Goal: Find specific page/section: Find specific page/section

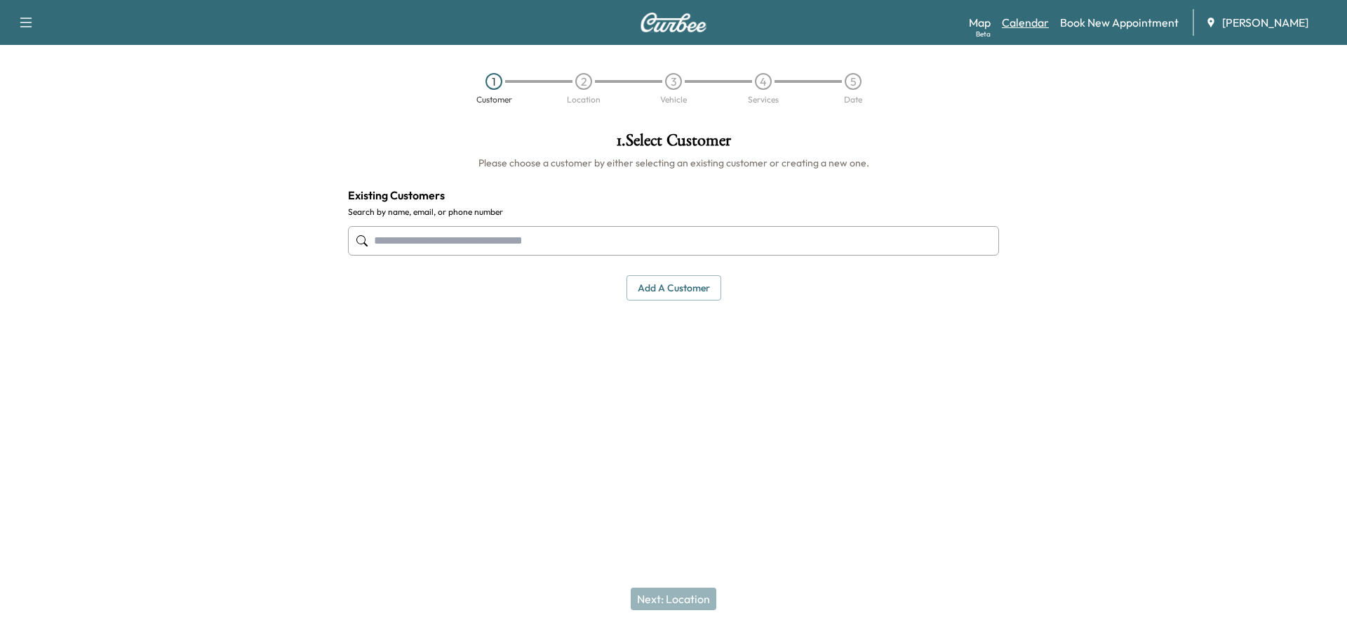
click at [1036, 22] on link "Calendar" at bounding box center [1025, 22] width 47 height 17
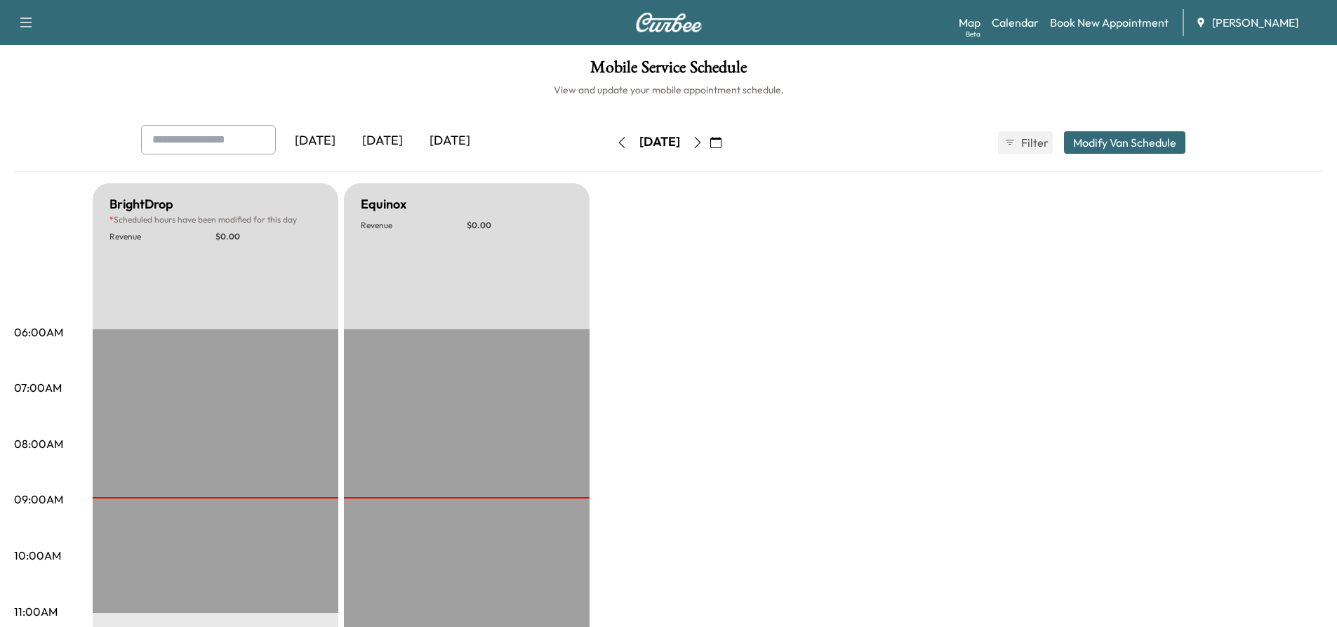
click at [703, 145] on icon "button" at bounding box center [697, 142] width 11 height 11
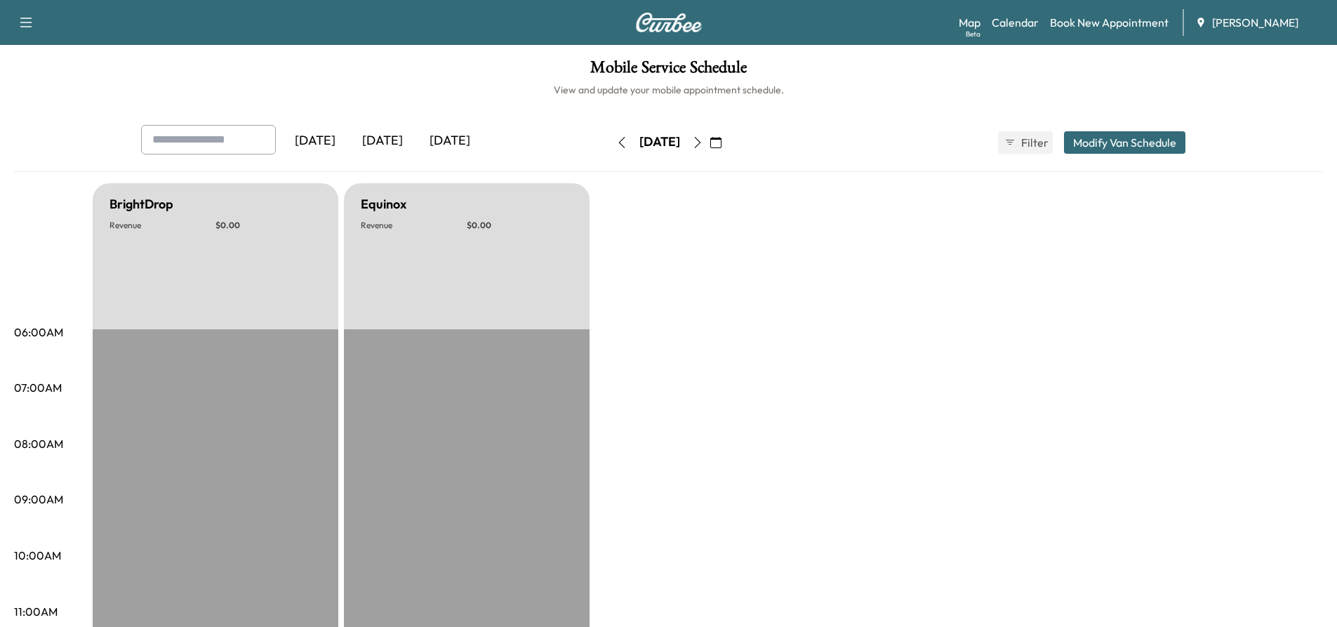
click at [700, 138] on icon "button" at bounding box center [697, 142] width 6 height 11
click at [703, 138] on icon "button" at bounding box center [697, 142] width 11 height 11
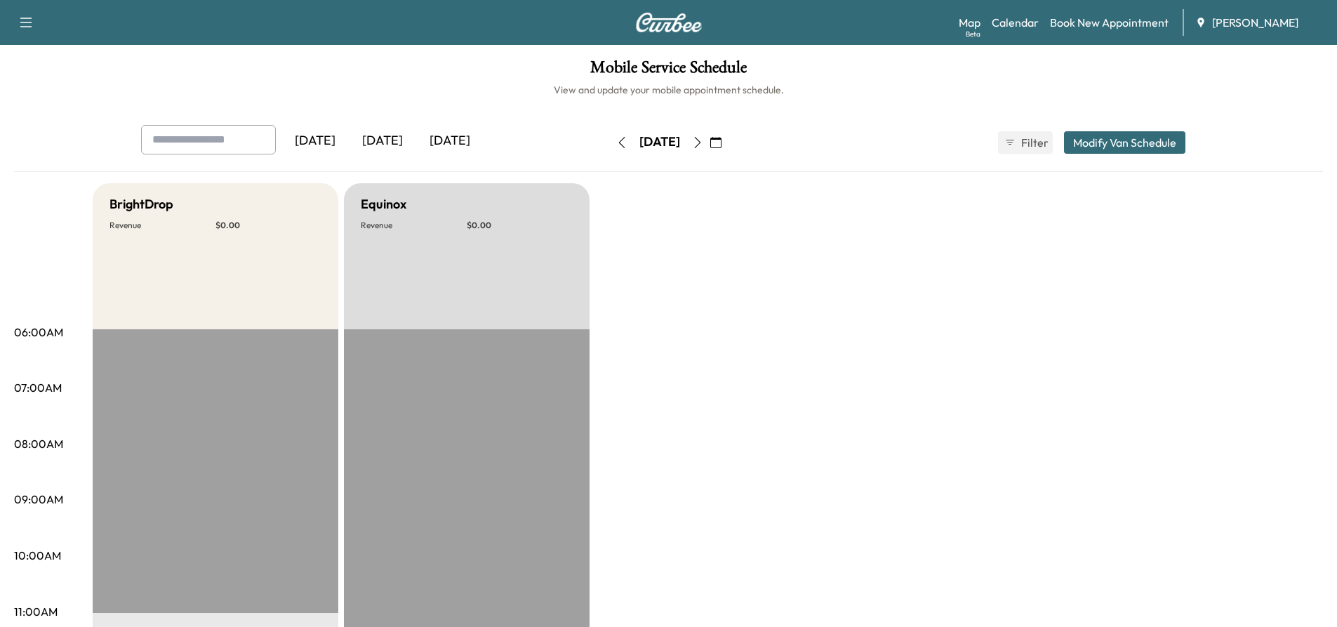
click at [709, 149] on button "button" at bounding box center [698, 142] width 24 height 22
click at [703, 145] on icon "button" at bounding box center [697, 142] width 11 height 11
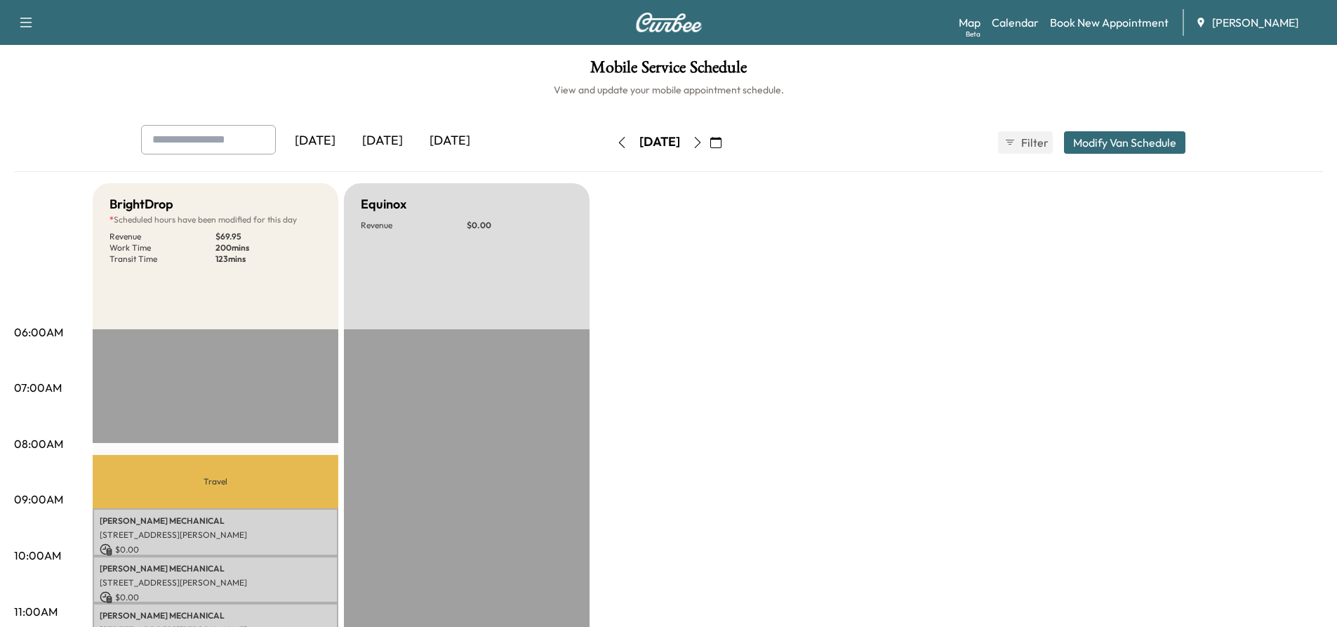
click at [703, 145] on icon "button" at bounding box center [697, 142] width 11 height 11
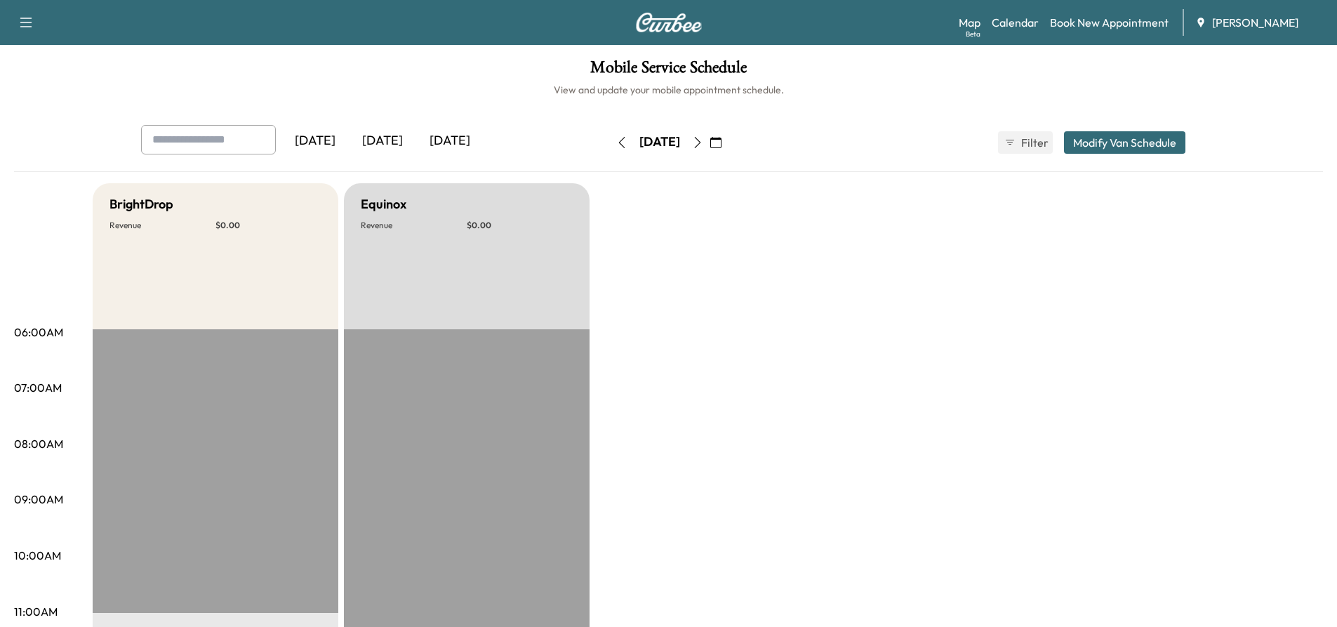
click at [616, 141] on icon "button" at bounding box center [621, 142] width 11 height 11
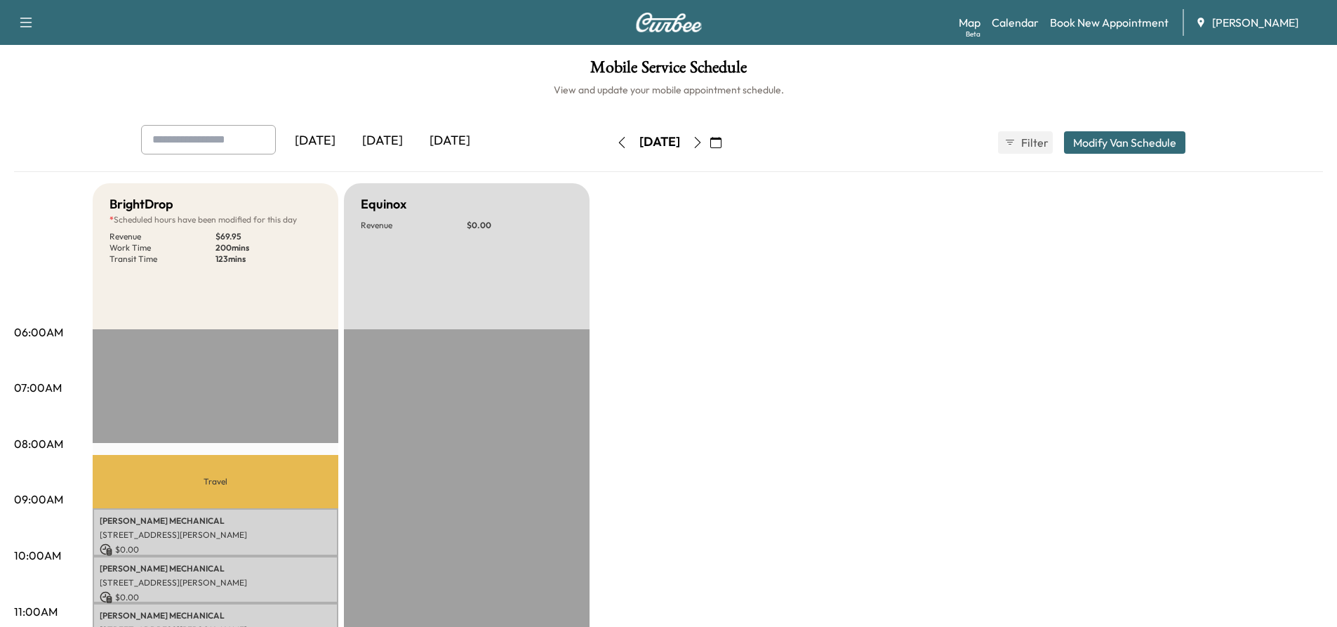
click at [709, 148] on button "button" at bounding box center [698, 142] width 24 height 22
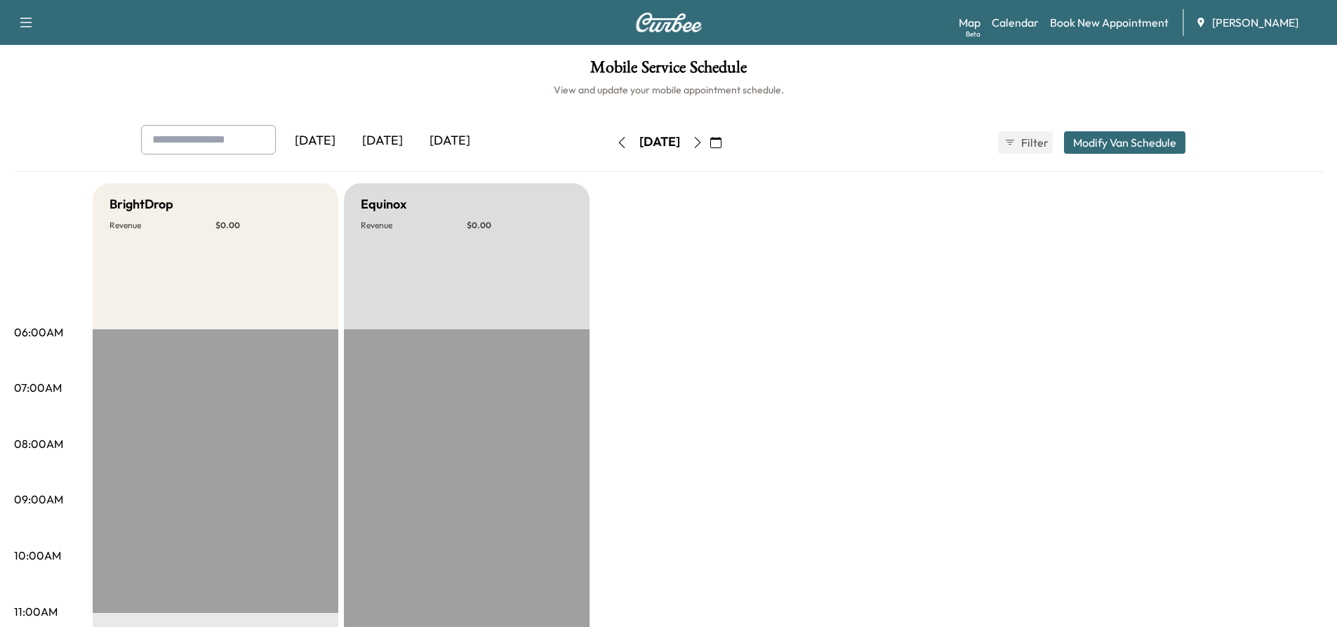
click at [616, 144] on icon "button" at bounding box center [621, 142] width 11 height 11
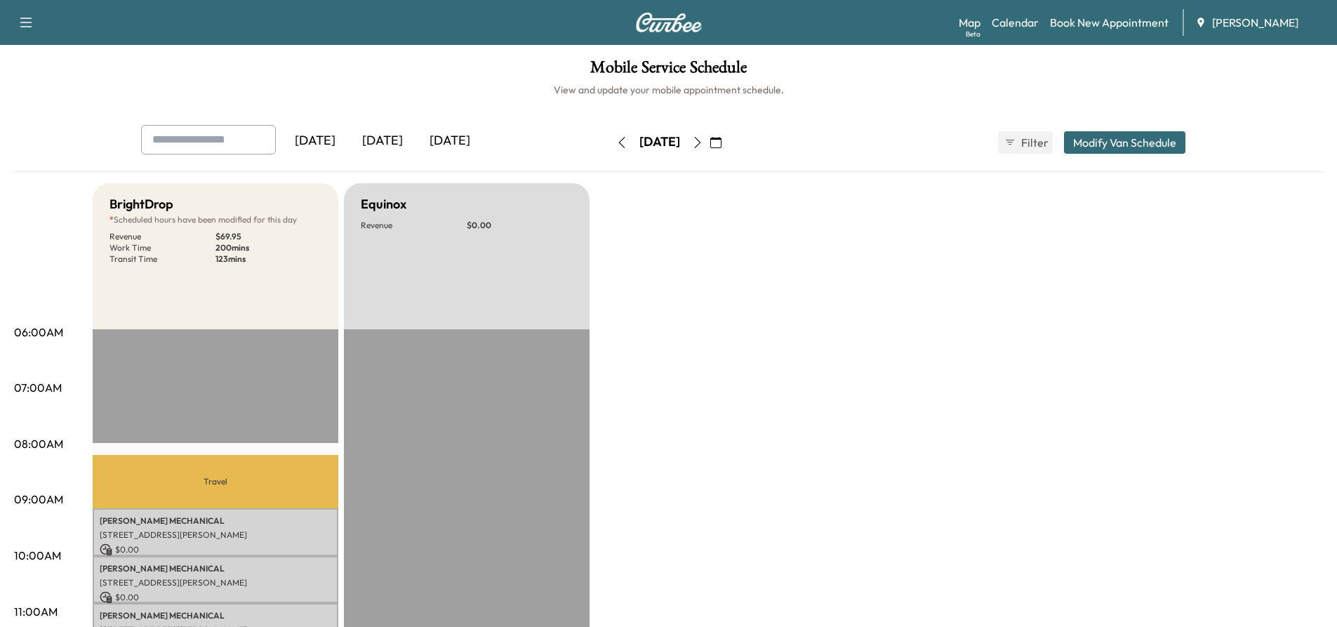
click at [610, 144] on button "button" at bounding box center [622, 142] width 24 height 22
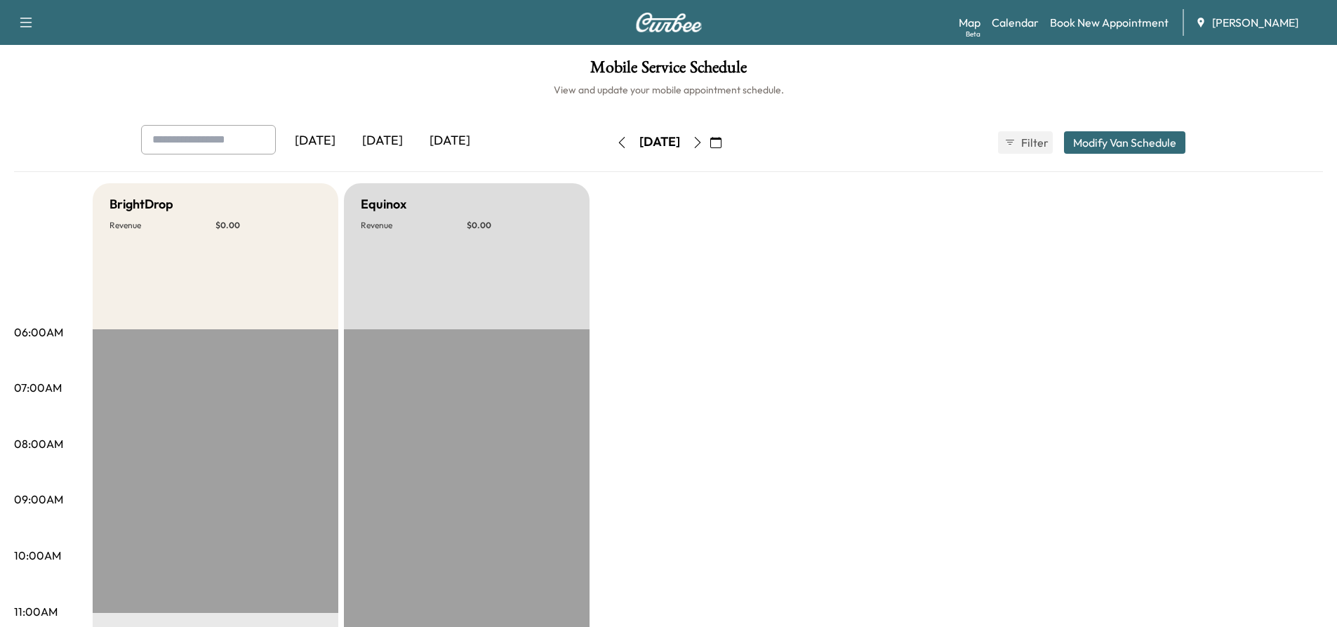
click at [616, 144] on icon "button" at bounding box center [621, 142] width 11 height 11
